Goal: Ask a question

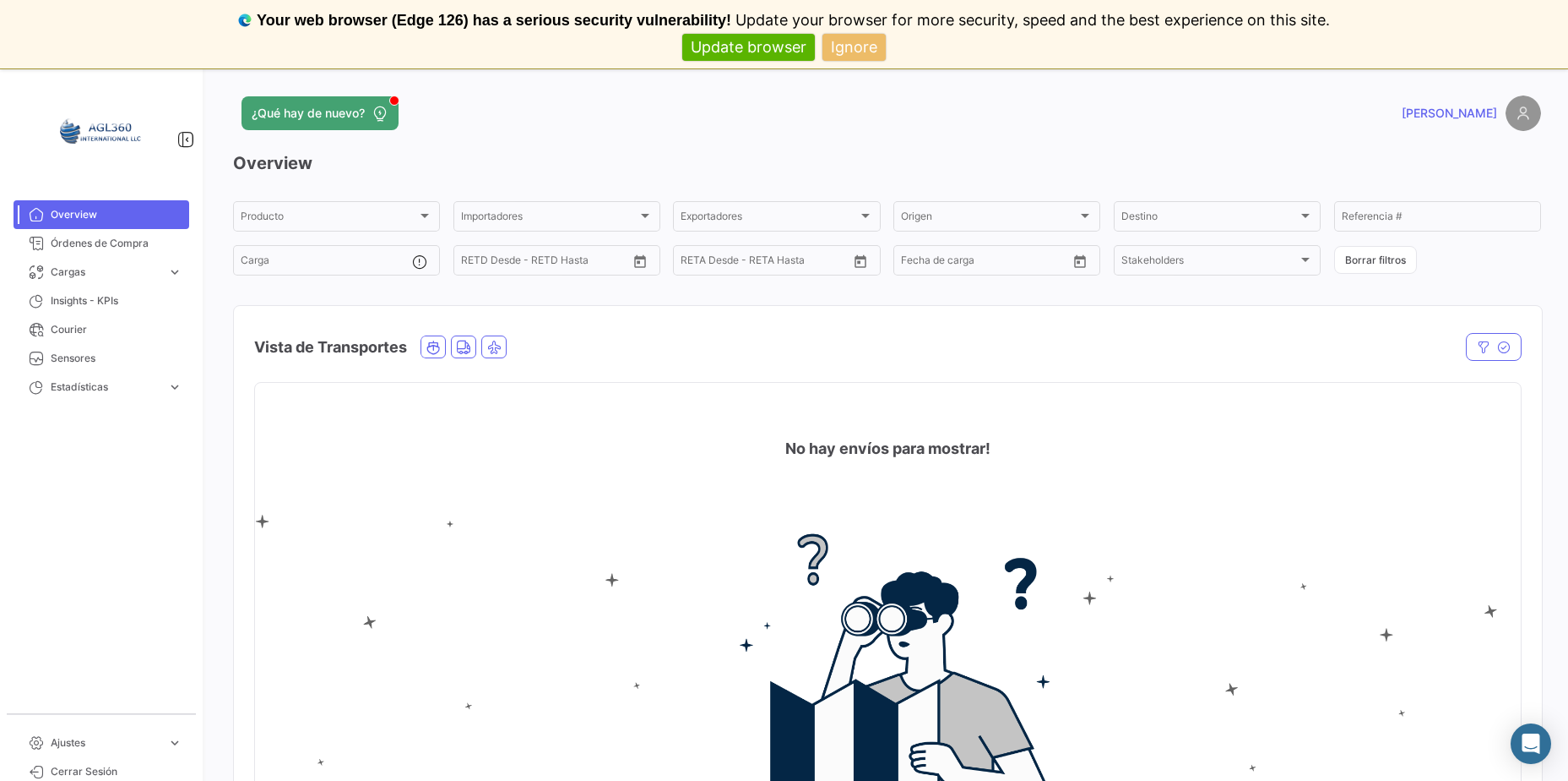
click at [1513, 120] on img at bounding box center [1524, 113] width 36 height 36
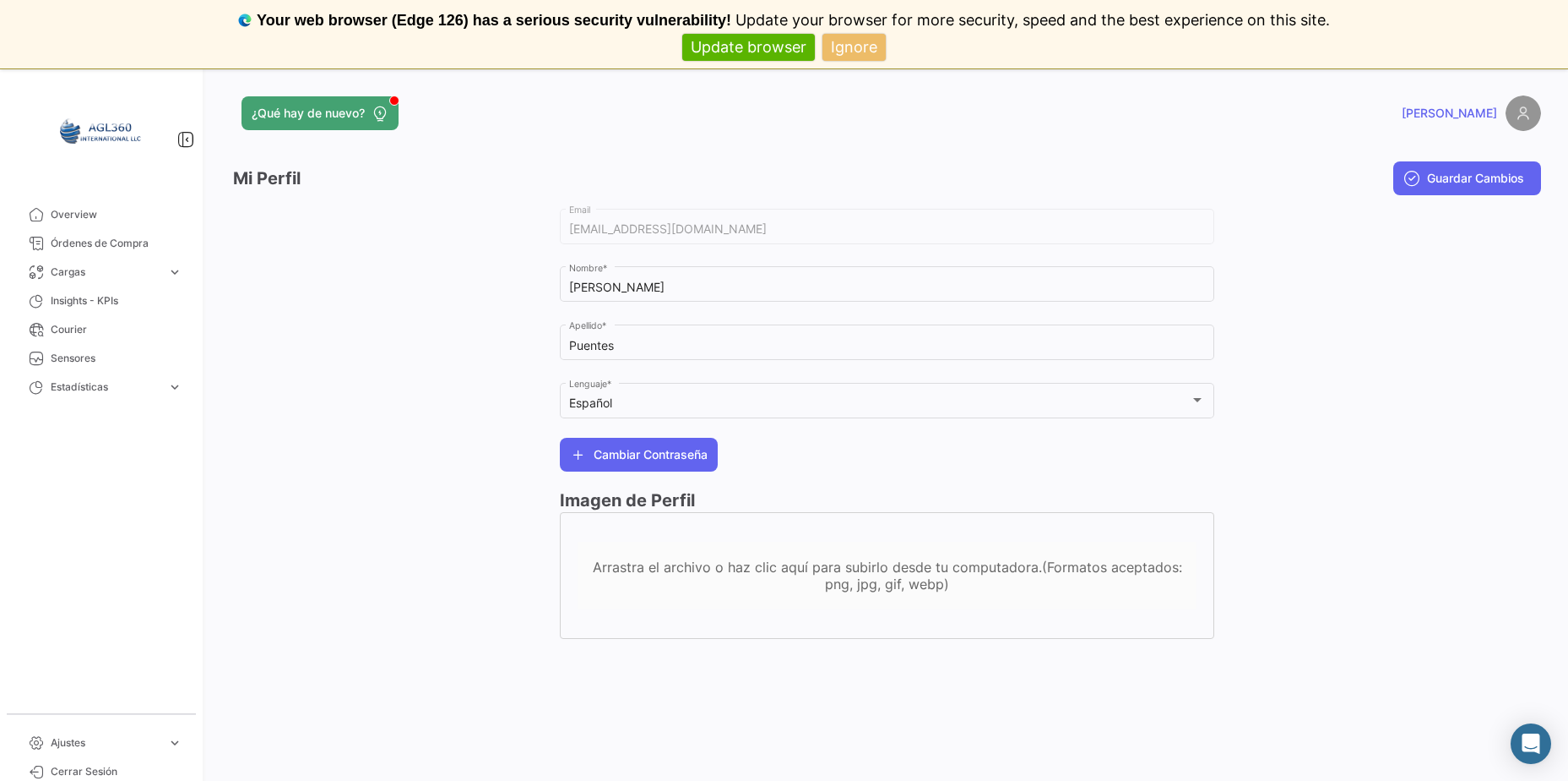
click at [1495, 110] on span "[PERSON_NAME]" at bounding box center [1449, 113] width 95 height 17
click at [1457, 332] on div at bounding box center [1377, 430] width 327 height 451
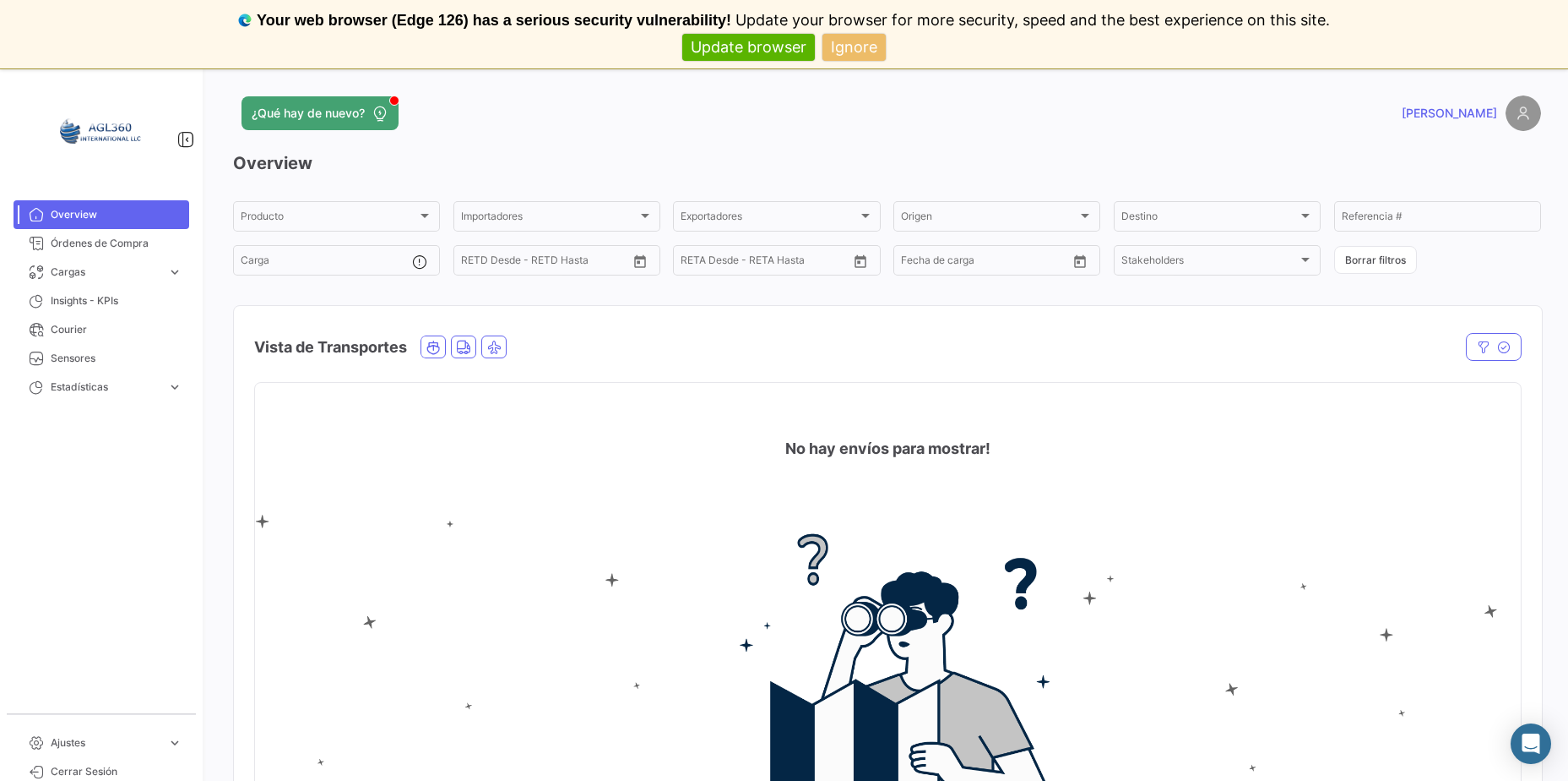
click at [1201, 413] on mat-card "No hay envíos para mostrar!" at bounding box center [888, 615] width 1268 height 468
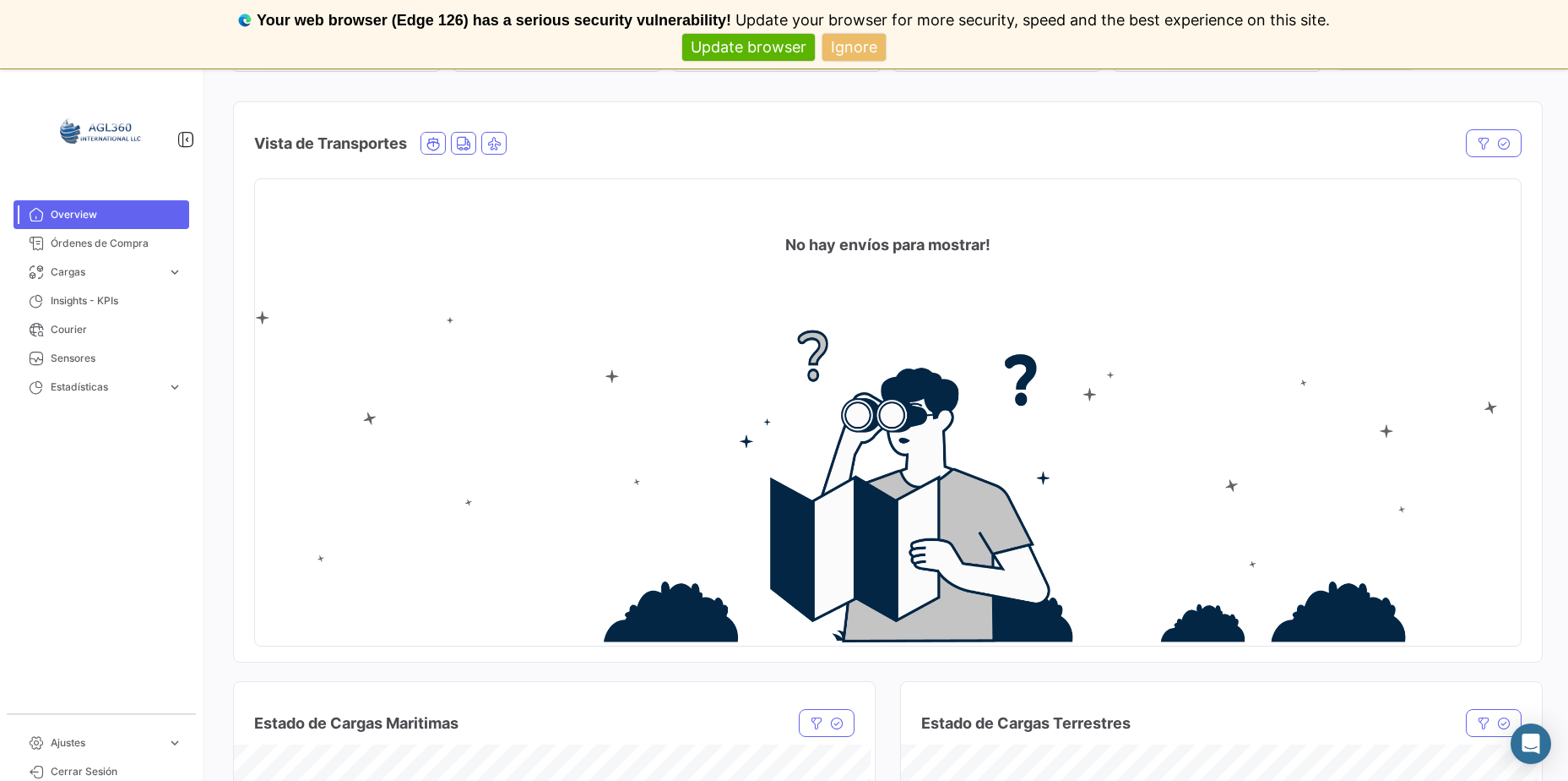
scroll to position [169, 0]
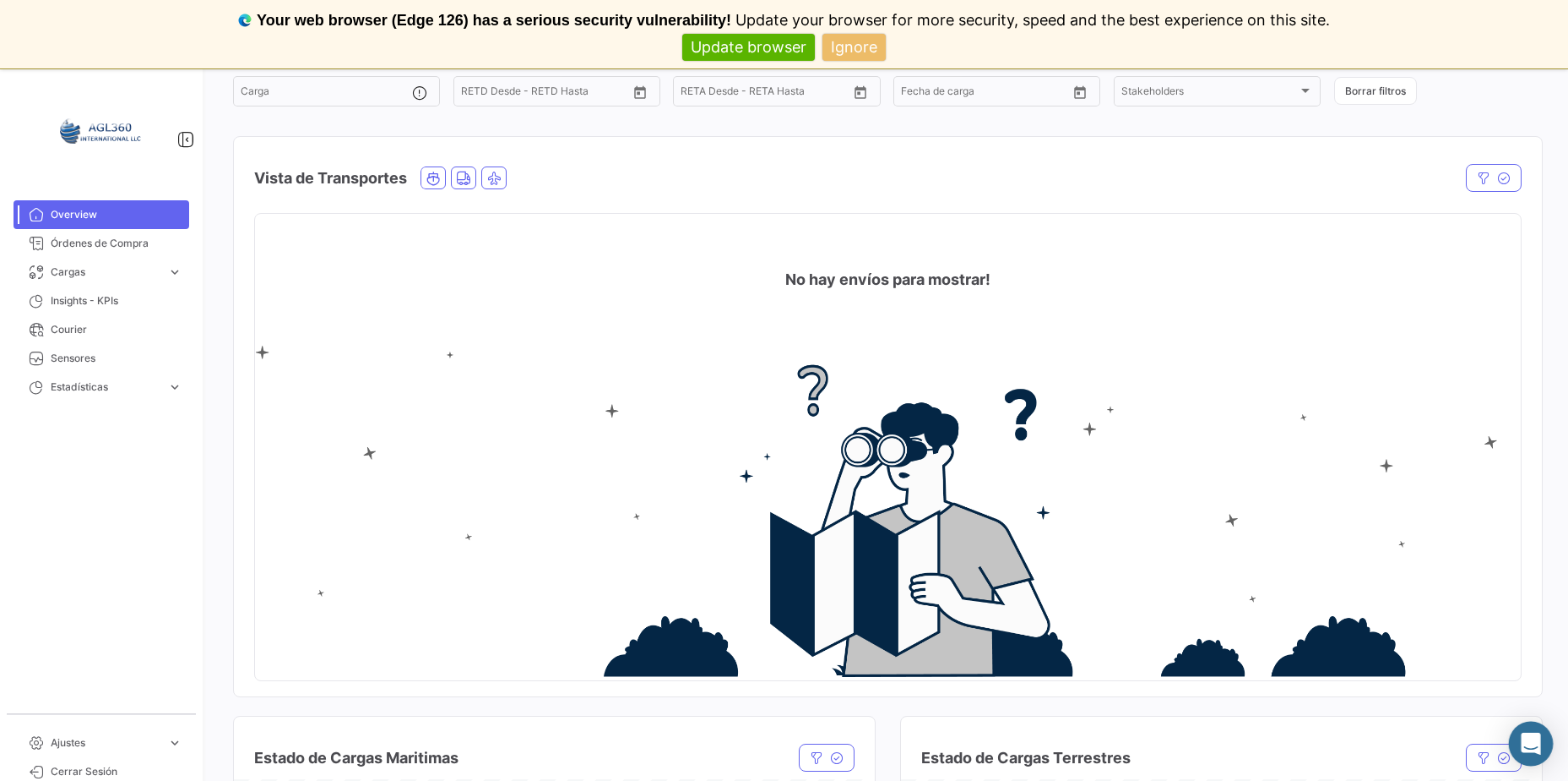
click at [1522, 753] on div "Abrir Intercom Messenger" at bounding box center [1532, 744] width 45 height 45
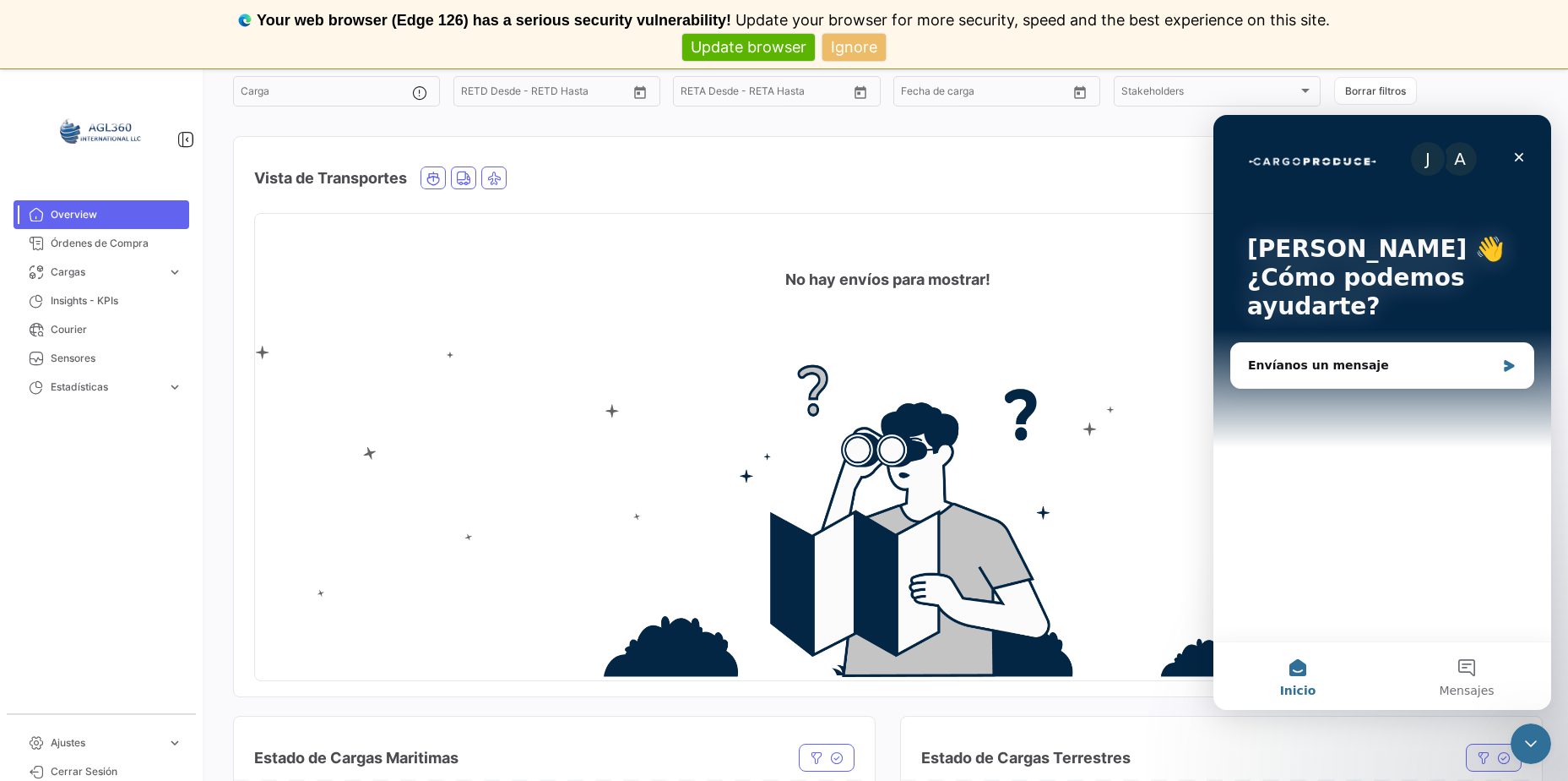
scroll to position [0, 0]
click at [1515, 363] on icon "Intercom Messenger" at bounding box center [1509, 366] width 14 height 14
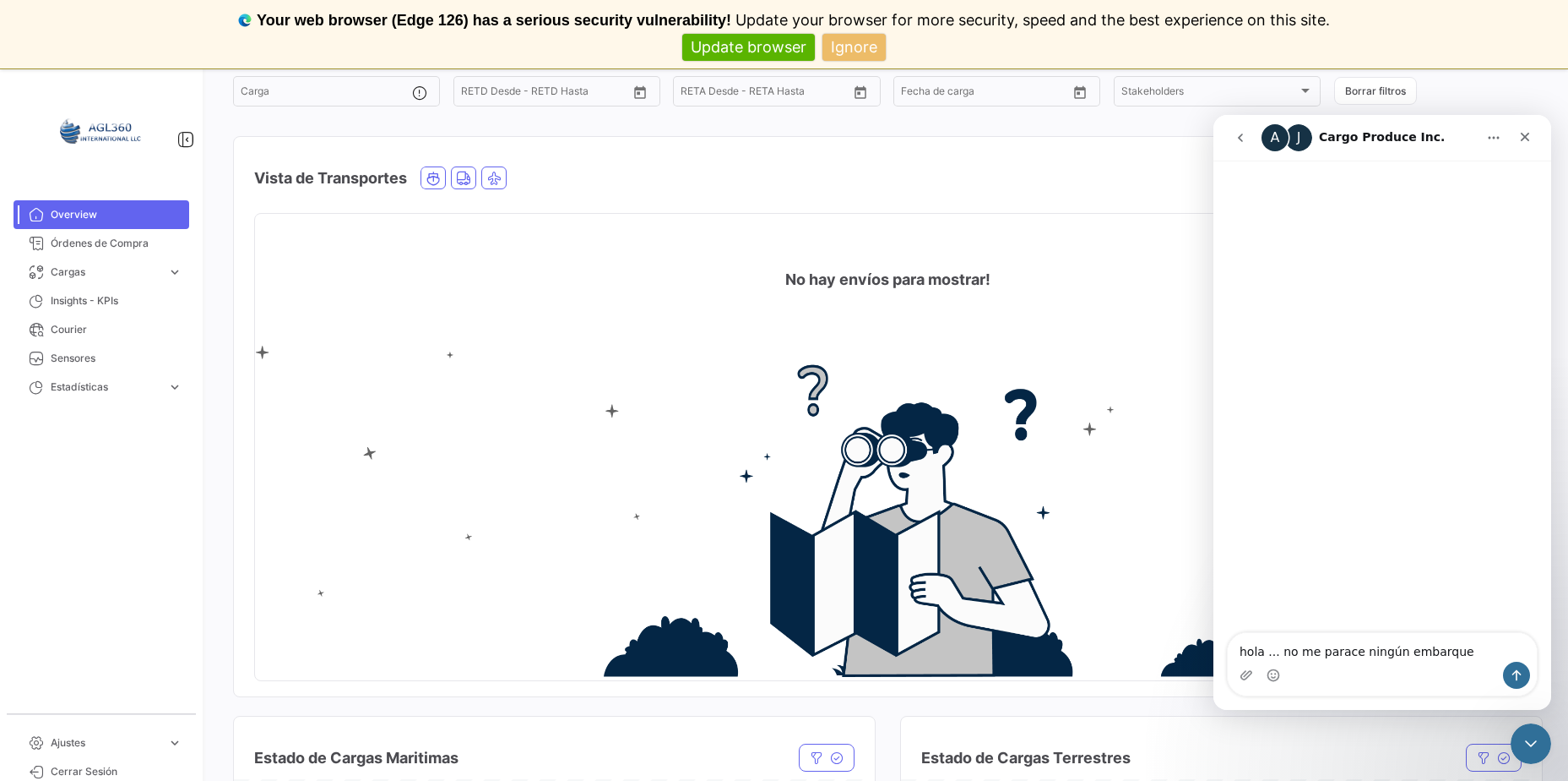
type textarea "hola ... no me parace ningún embarque"
click at [1529, 676] on button "Enviar un mensaje…" at bounding box center [1517, 675] width 27 height 27
